Goal: Information Seeking & Learning: Find specific fact

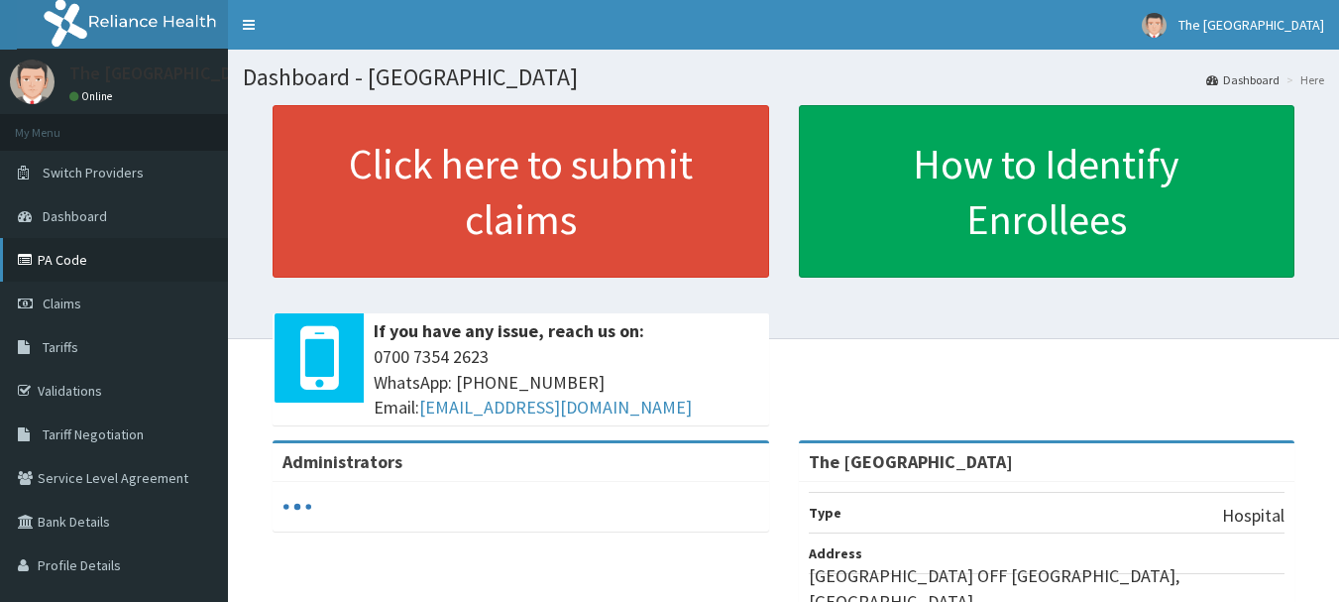
click at [61, 256] on link "PA Code" at bounding box center [114, 260] width 228 height 44
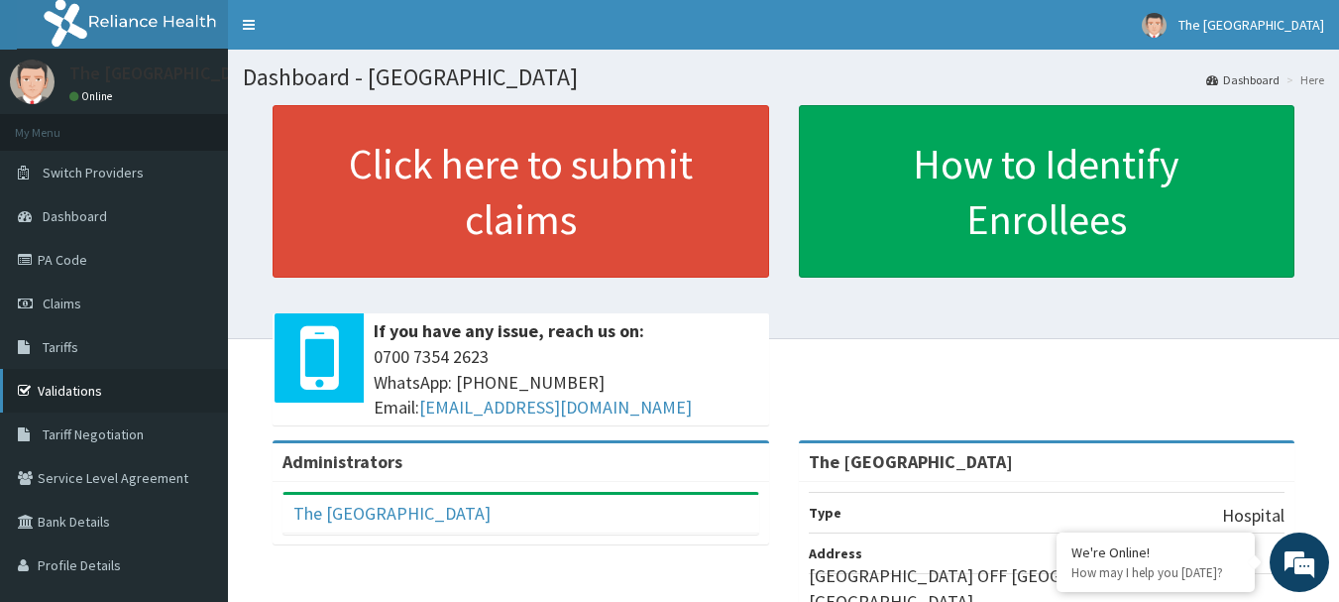
click at [82, 390] on link "Validations" at bounding box center [114, 391] width 228 height 44
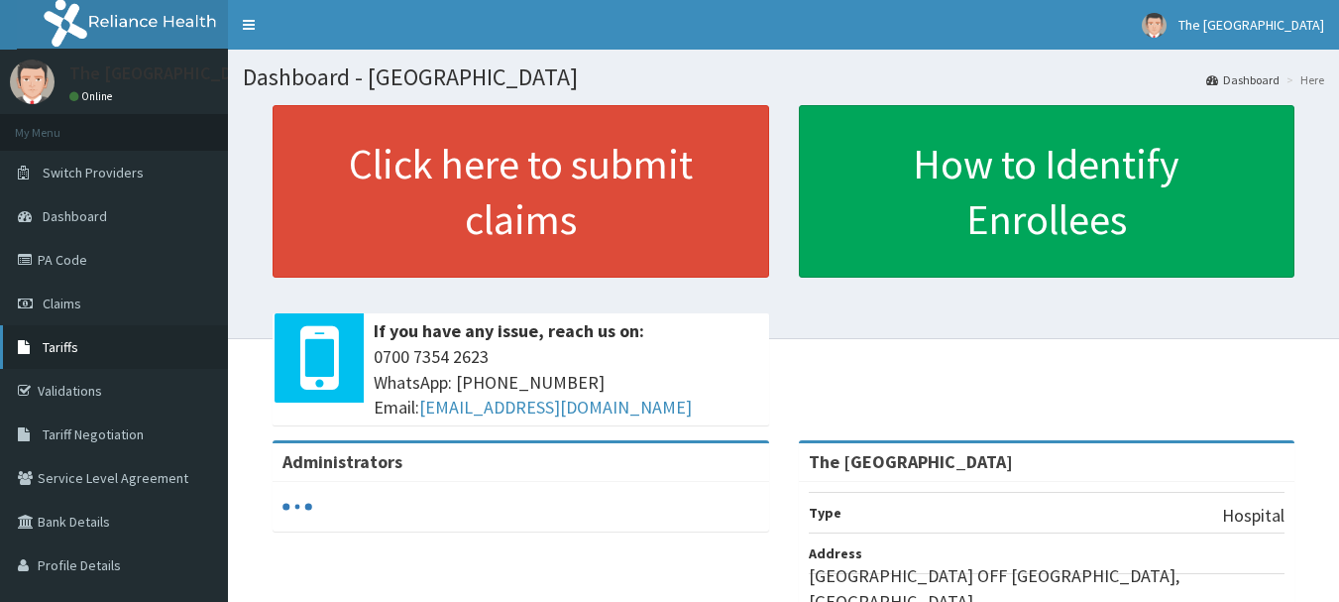
click at [62, 346] on span "Tariffs" at bounding box center [61, 347] width 36 height 18
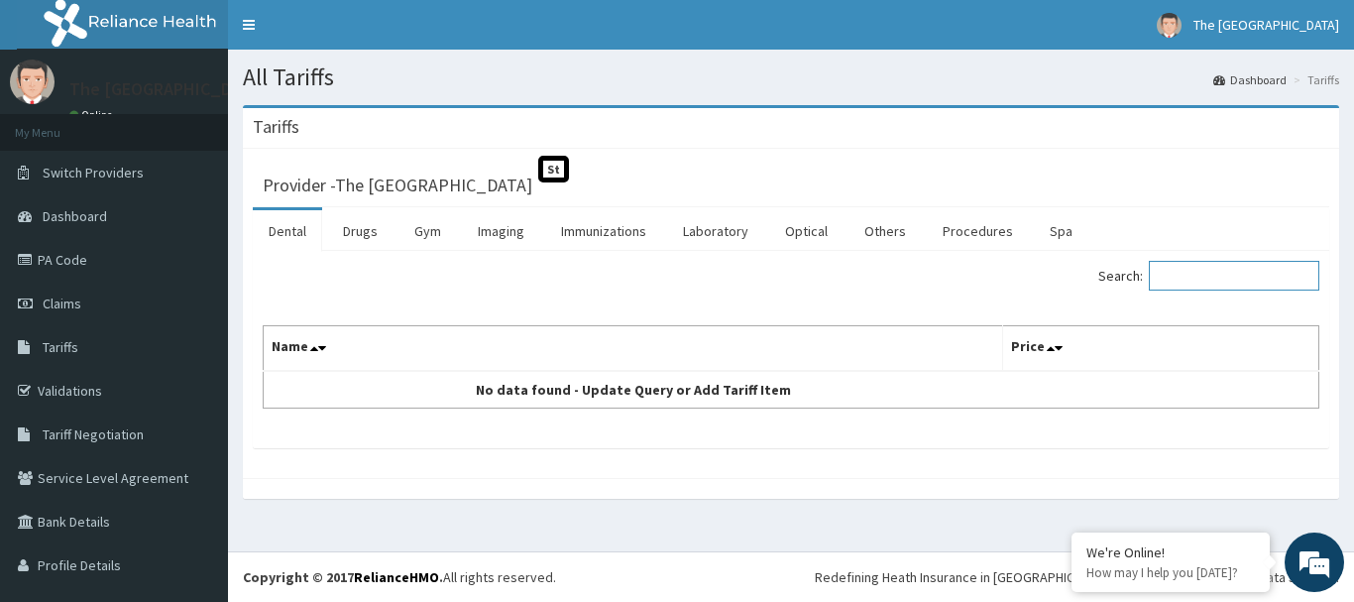
click at [1206, 276] on input "Search:" at bounding box center [1234, 276] width 171 height 30
click at [353, 230] on link "Drugs" at bounding box center [360, 231] width 66 height 42
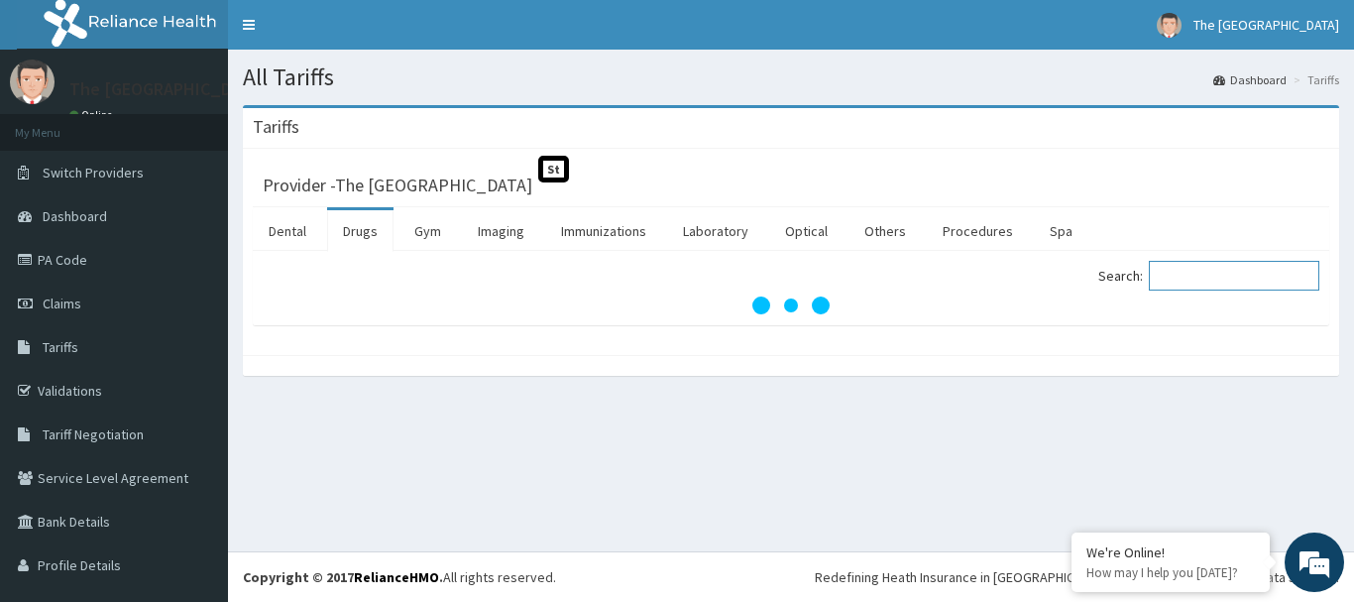
click at [1201, 276] on input "Search:" at bounding box center [1234, 276] width 171 height 30
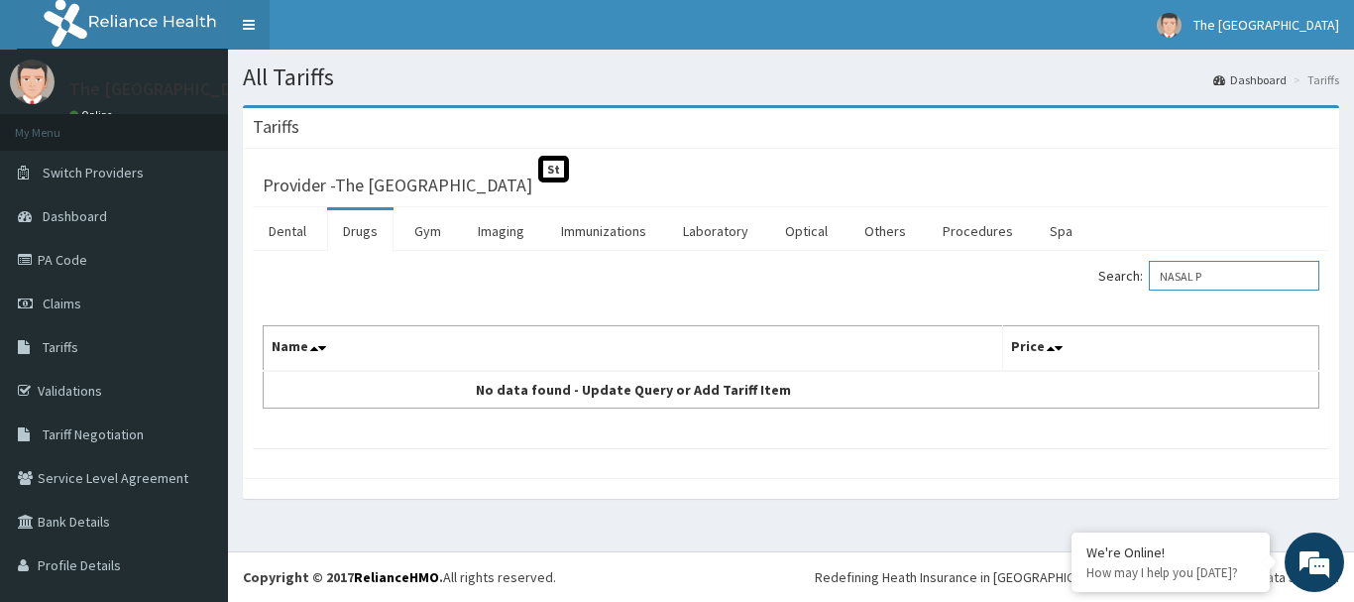
type input "NASAL P"
click at [68, 351] on span "Tariffs" at bounding box center [61, 347] width 36 height 18
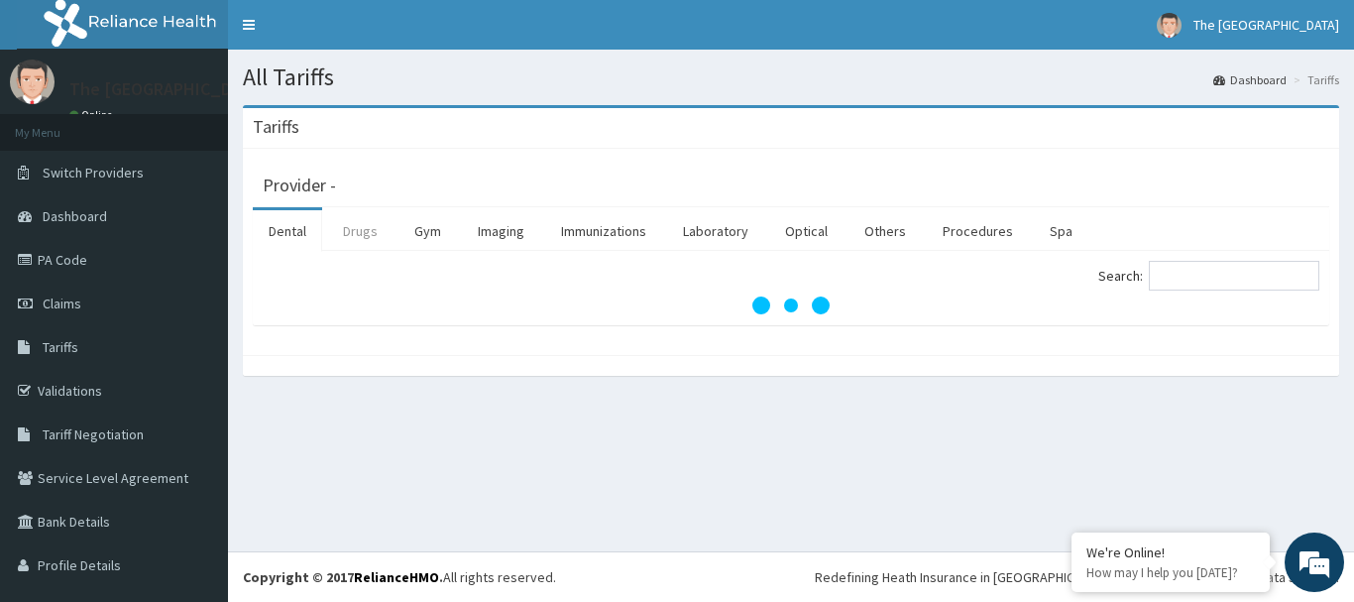
click at [374, 235] on link "Drugs" at bounding box center [360, 231] width 66 height 42
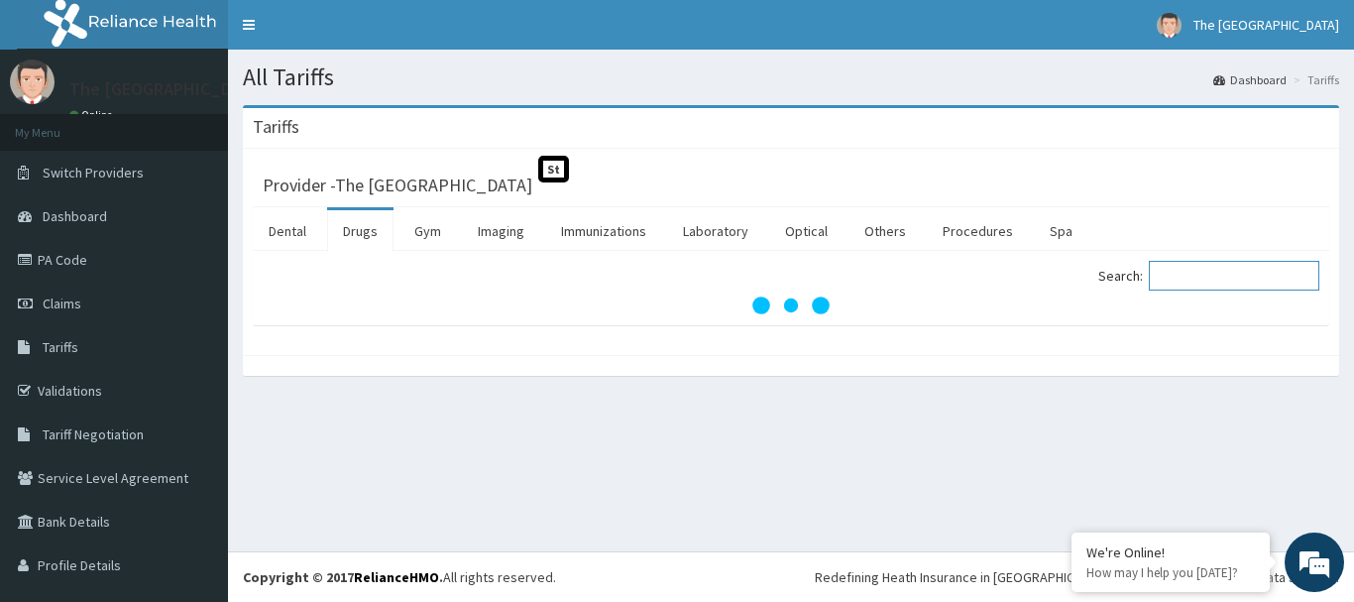
click at [1259, 273] on input "Search:" at bounding box center [1234, 276] width 171 height 30
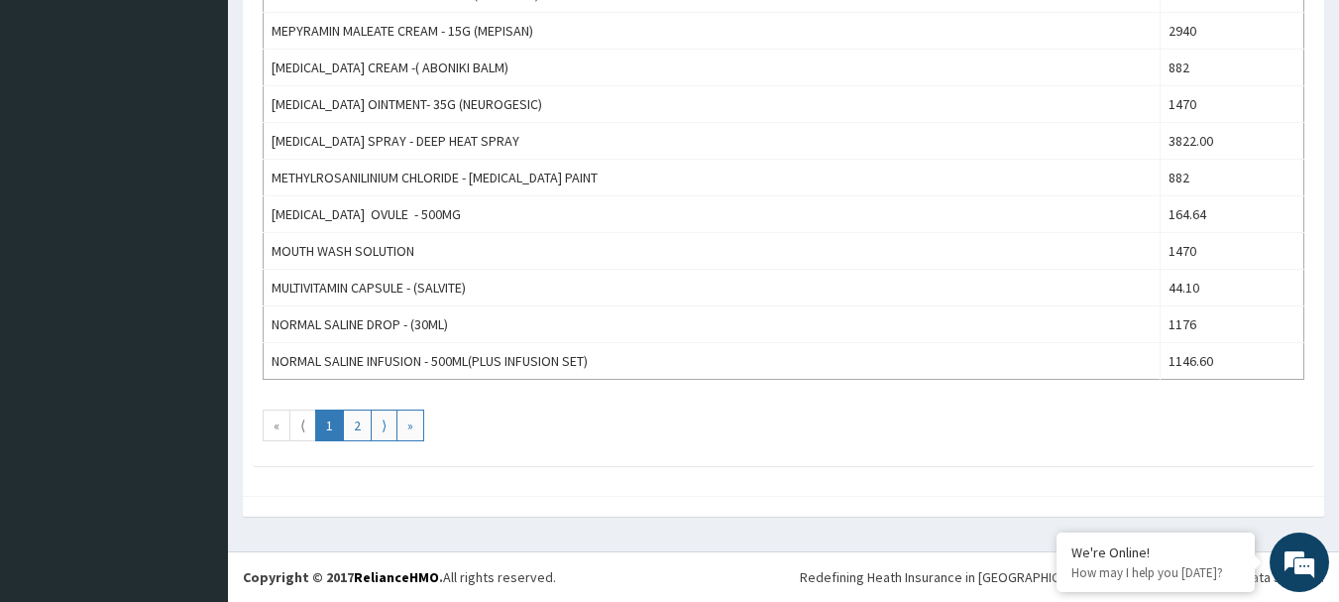
scroll to position [239, 0]
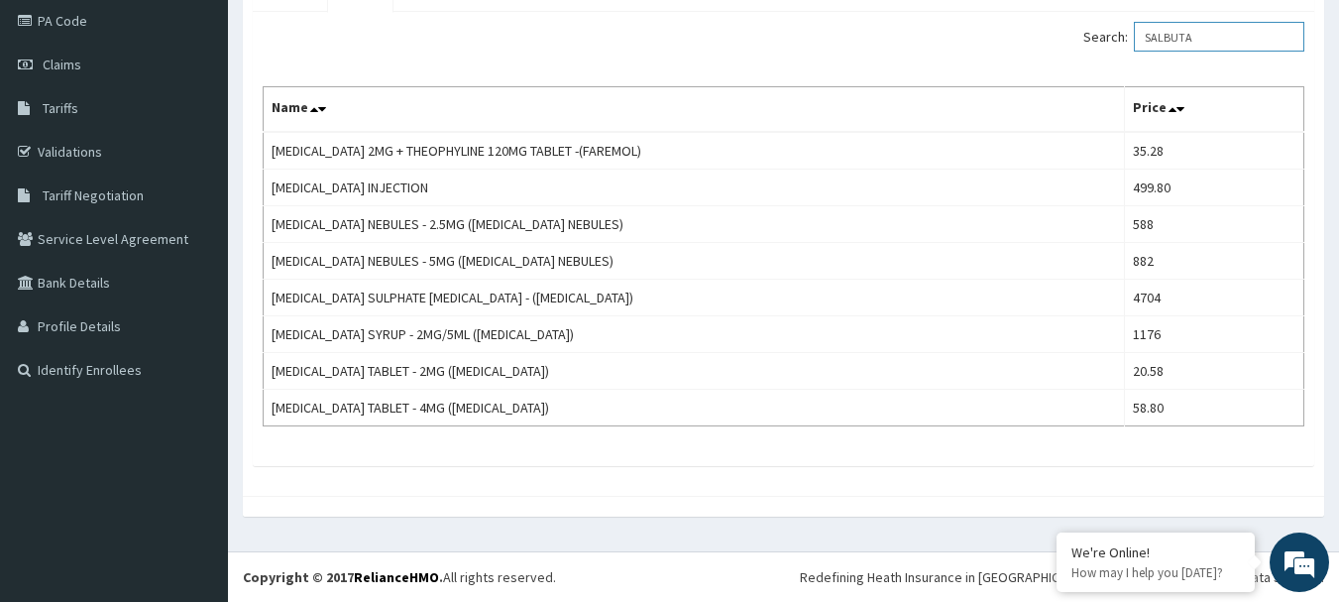
type input "SALBUTA"
